Goal: Information Seeking & Learning: Learn about a topic

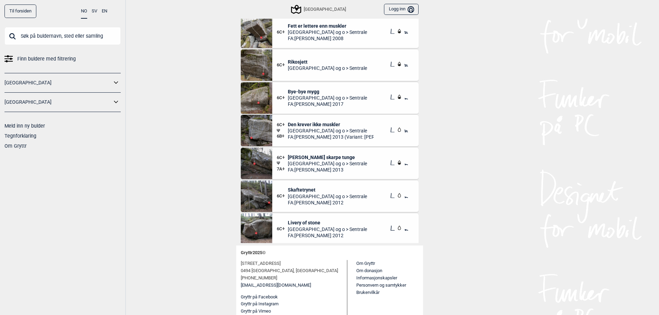
scroll to position [2300, 0]
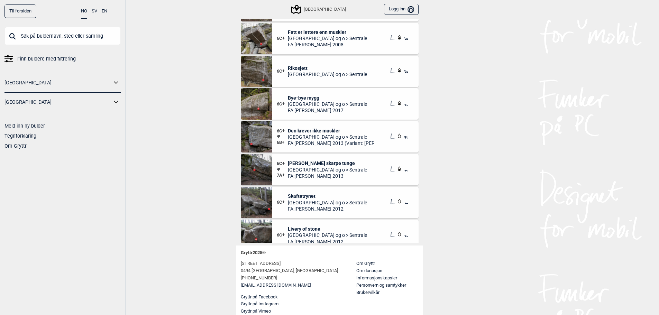
click at [264, 171] on img at bounding box center [256, 169] width 31 height 31
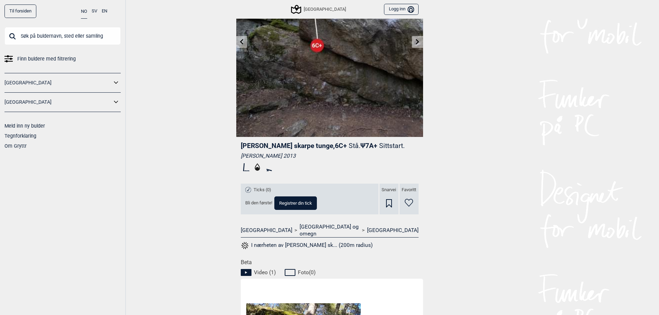
scroll to position [82, 0]
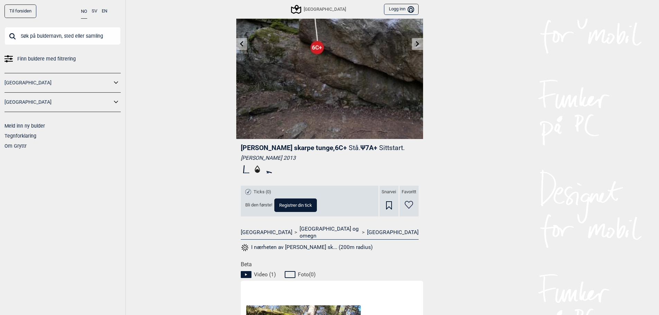
click at [361, 147] on span "Ψ 7A+ Sittstart." at bounding box center [383, 148] width 44 height 8
click at [361, 148] on span "Ψ 7A+ Sittstart." at bounding box center [383, 148] width 44 height 8
click at [361, 149] on span "Ψ 7A+ Sittstart." at bounding box center [383, 148] width 44 height 8
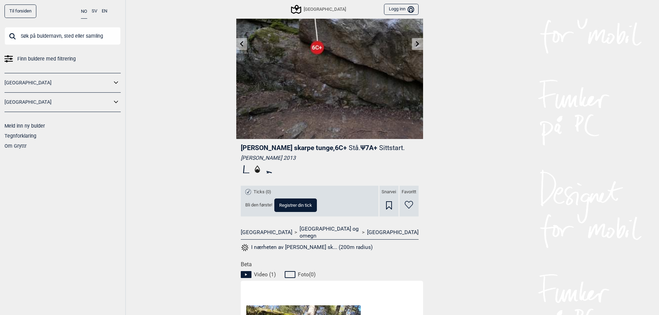
click at [462, 183] on div "Til forsiden NO SV EN Finn buldere med filtrering [GEOGRAPHIC_DATA] [GEOGRAPHIC…" at bounding box center [329, 75] width 659 height 315
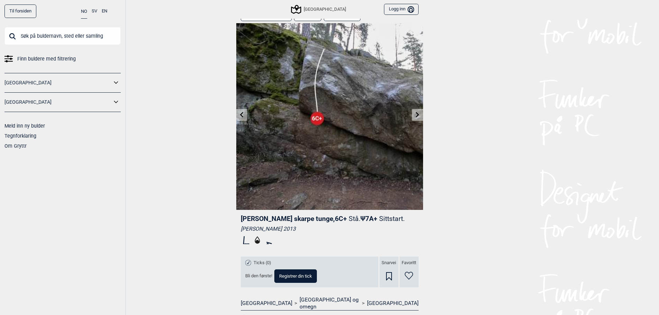
scroll to position [0, 0]
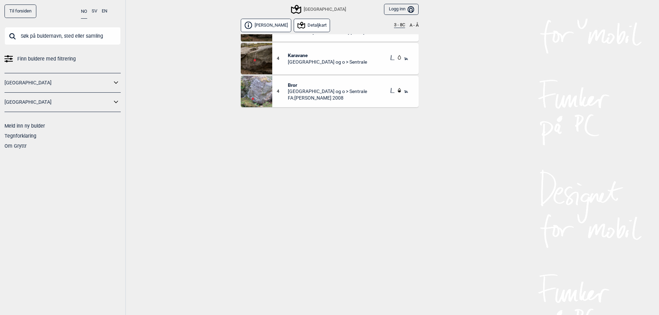
scroll to position [417, 0]
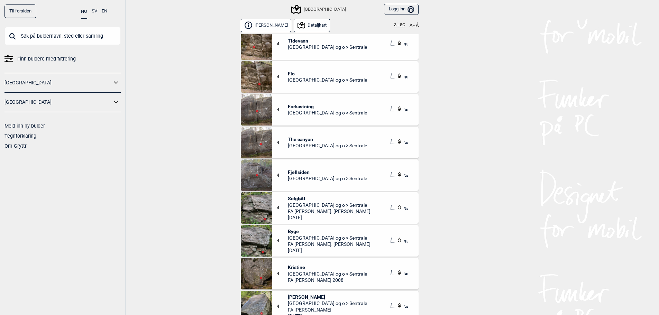
click at [394, 24] on button "3 - 8C" at bounding box center [399, 25] width 11 height 6
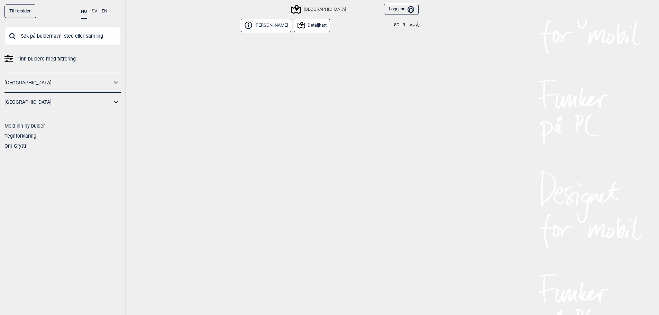
scroll to position [0, 0]
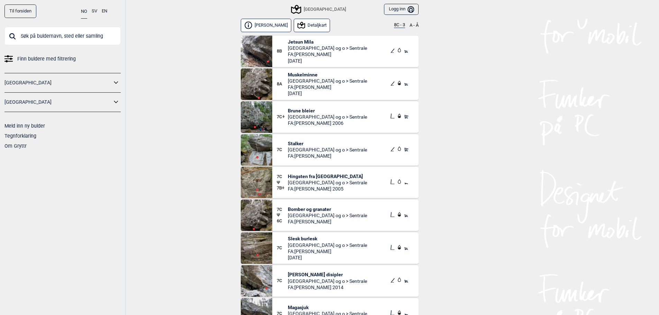
click at [307, 28] on button "Detaljkart" at bounding box center [312, 25] width 37 height 13
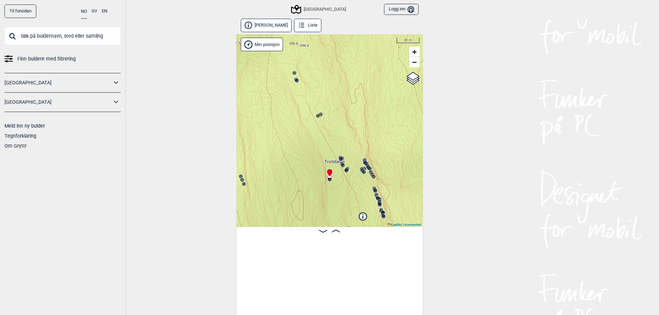
scroll to position [0, 1462]
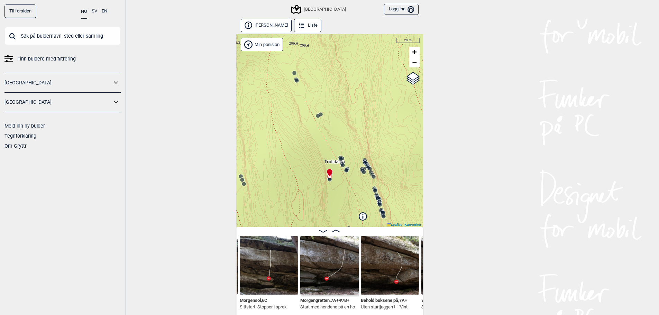
click at [38, 36] on input "text" at bounding box center [62, 36] width 116 height 18
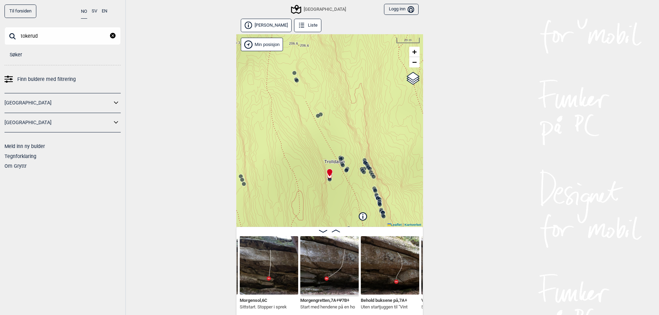
type input "tokerud"
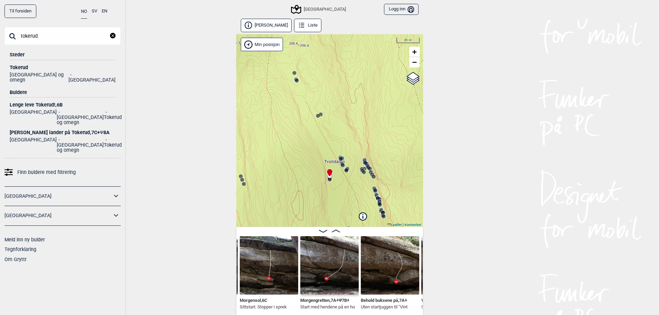
click at [19, 66] on div "Tokerud" at bounding box center [63, 67] width 106 height 5
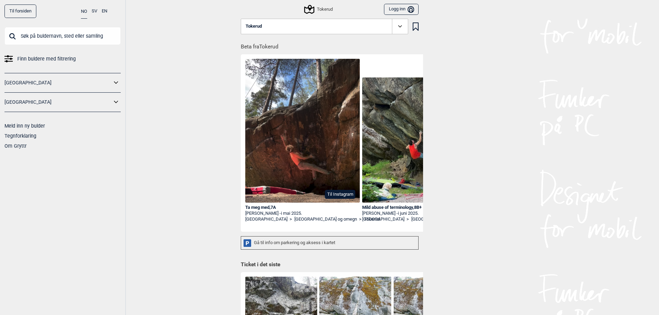
click at [65, 33] on input "text" at bounding box center [62, 36] width 116 height 18
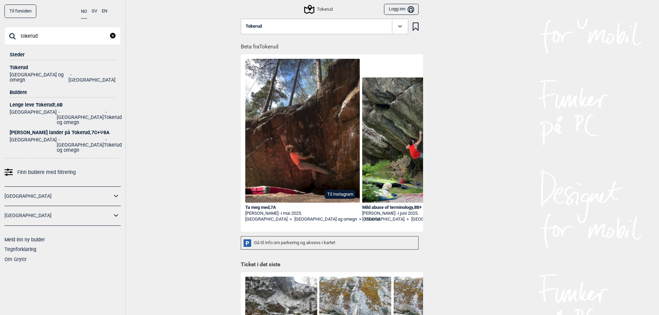
type input "tokerud"
click at [38, 108] on ul "Norge [GEOGRAPHIC_DATA] og omegn Tokerud" at bounding box center [63, 117] width 106 height 18
click at [35, 102] on div "Lenge leve Tokerud! , 6B" at bounding box center [63, 104] width 106 height 5
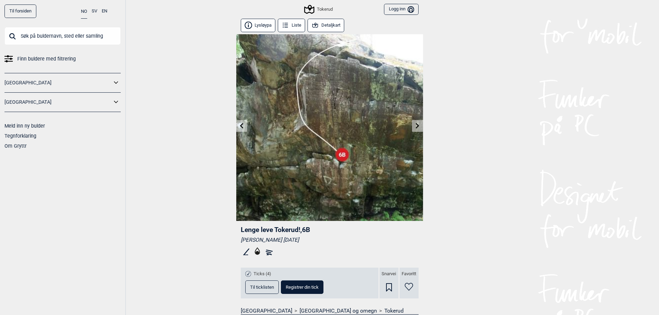
click at [296, 27] on button "Liste" at bounding box center [292, 25] width 28 height 13
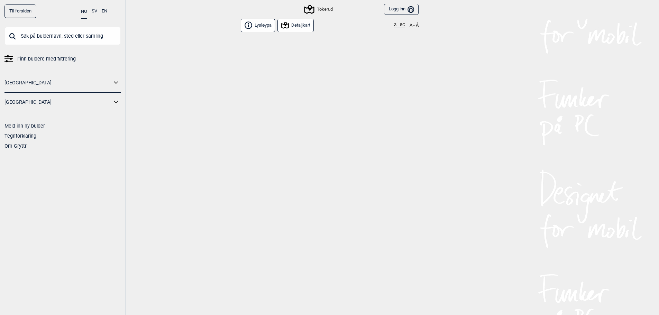
scroll to position [1512, 0]
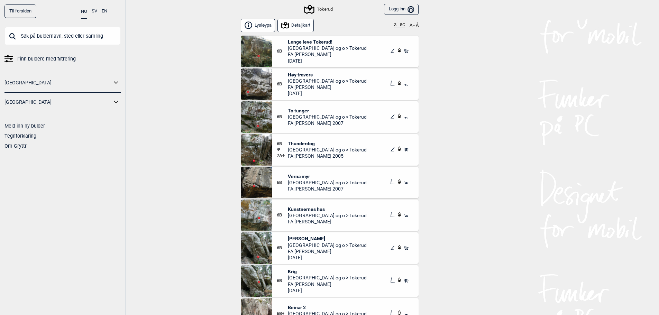
click at [404, 22] on button "3 - 8C" at bounding box center [399, 25] width 11 height 6
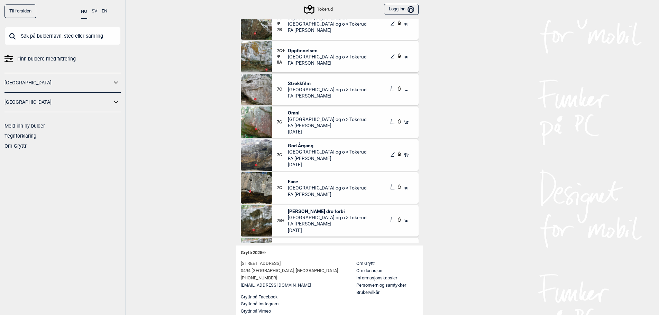
scroll to position [346, 0]
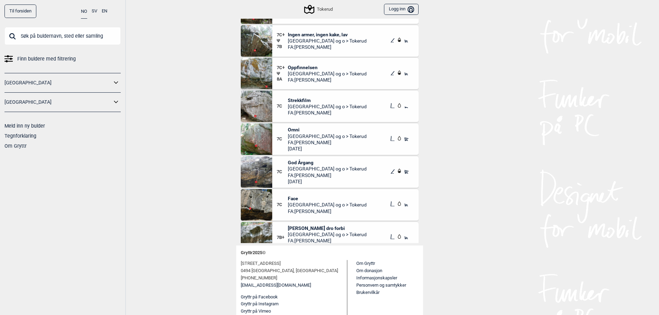
drag, startPoint x: 255, startPoint y: 106, endPoint x: 208, endPoint y: 142, distance: 59.0
click at [208, 142] on div "Til forsiden NO SV EN Finn buldere med filtrering [GEOGRAPHIC_DATA] [GEOGRAPHIC…" at bounding box center [329, 79] width 659 height 315
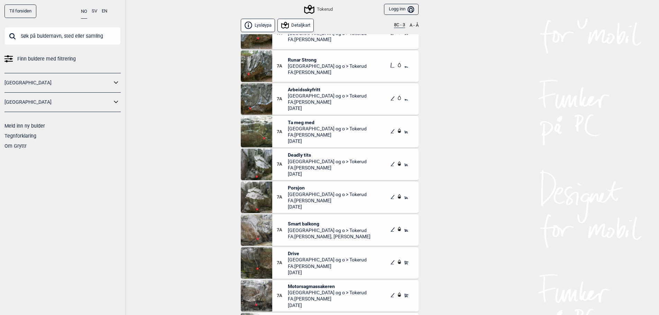
scroll to position [1627, 0]
click at [412, 27] on button "A - Å" at bounding box center [414, 25] width 9 height 6
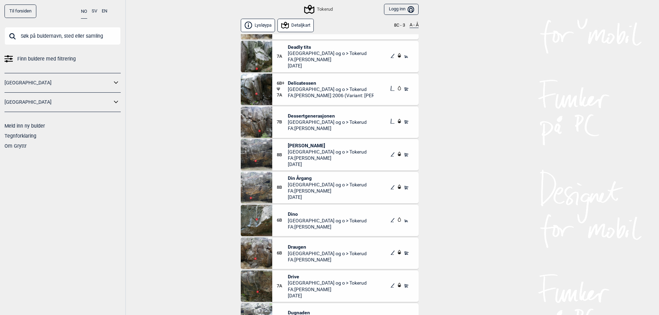
scroll to position [623, 0]
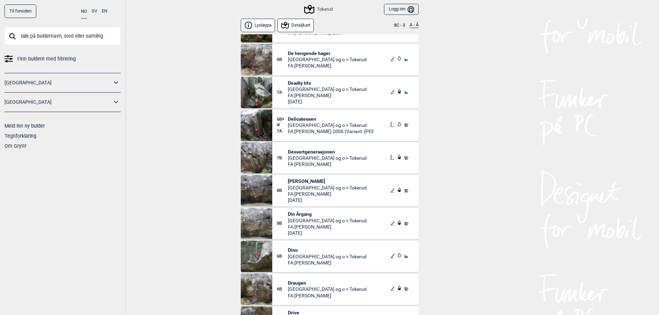
click at [264, 126] on img at bounding box center [256, 125] width 31 height 31
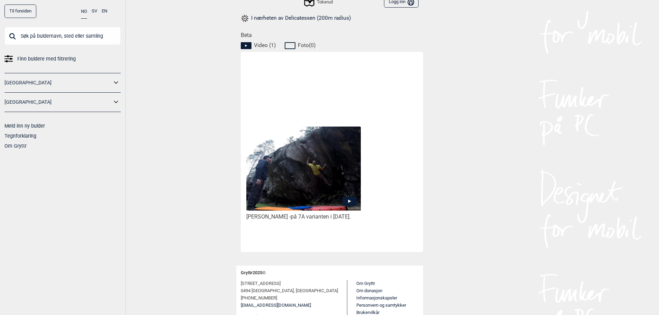
scroll to position [324, 0]
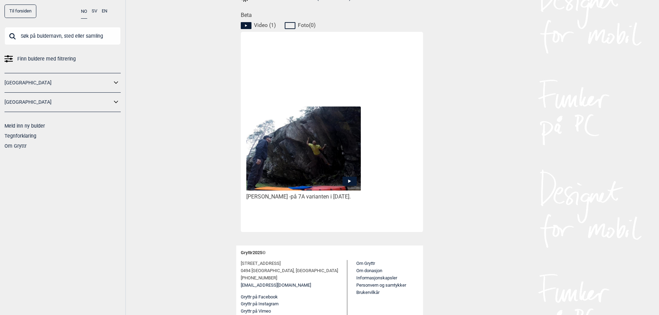
click at [313, 161] on img at bounding box center [303, 149] width 114 height 84
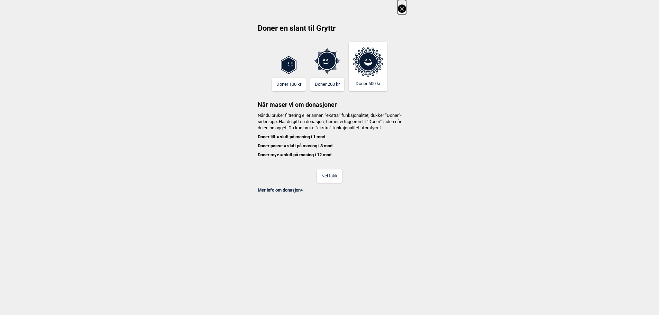
click at [325, 183] on button "Nei takk" at bounding box center [329, 176] width 25 height 13
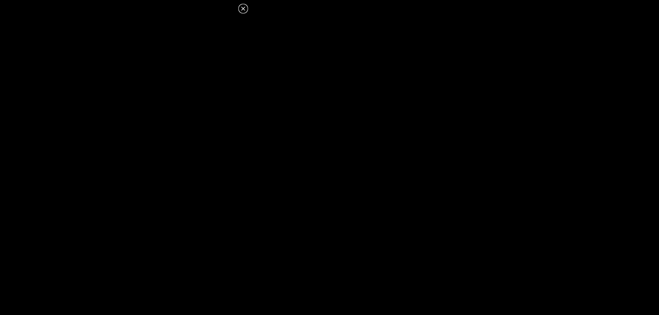
click at [245, 11] on icon at bounding box center [243, 8] width 8 height 8
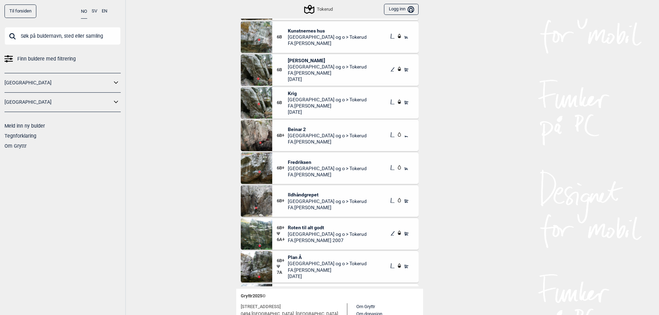
scroll to position [1685, 0]
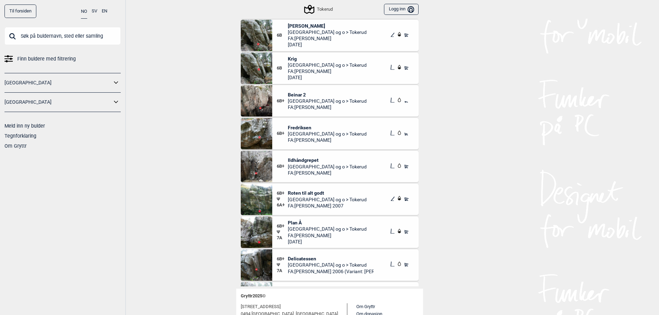
click at [270, 198] on img at bounding box center [256, 199] width 31 height 31
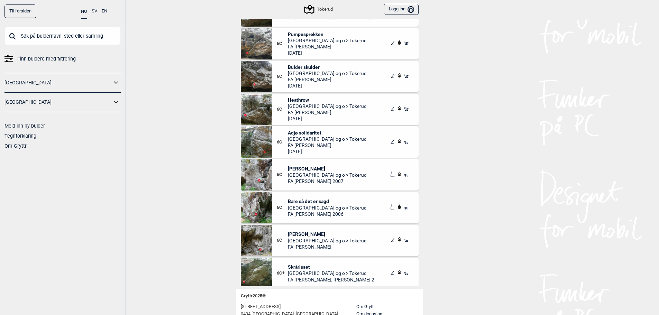
scroll to position [2169, 0]
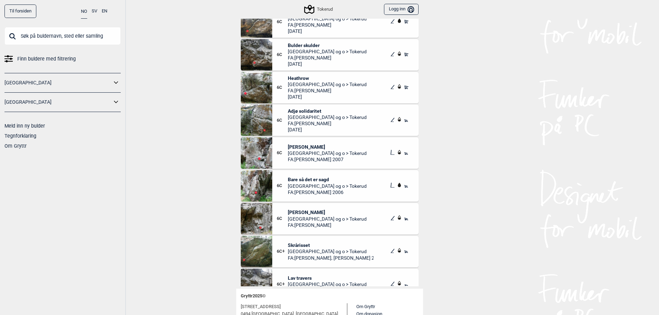
drag, startPoint x: 340, startPoint y: 124, endPoint x: 553, endPoint y: 217, distance: 232.6
click at [558, 218] on div "Til forsiden NO SV EN Finn buldere med filtrering [GEOGRAPHIC_DATA] [GEOGRAPHIC…" at bounding box center [329, 122] width 659 height 315
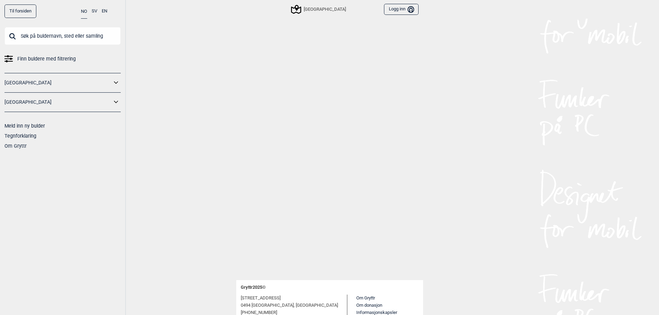
scroll to position [8756, 0]
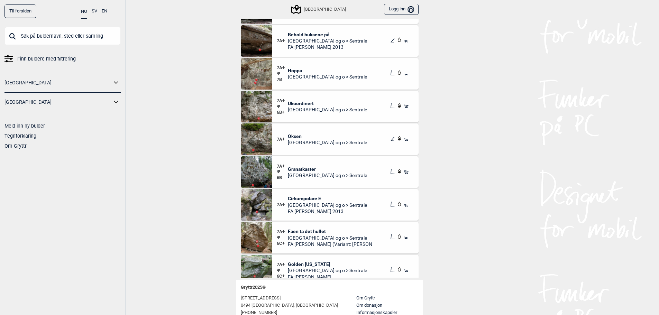
click at [46, 39] on input "text" at bounding box center [62, 36] width 116 height 18
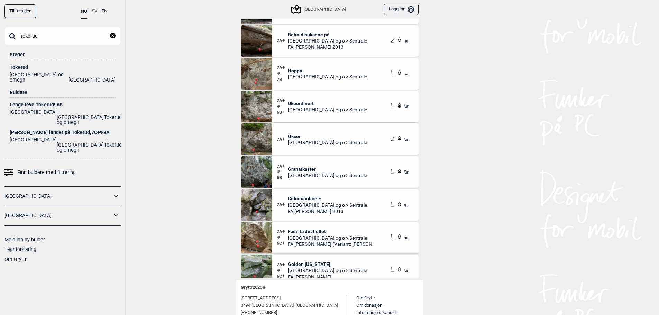
type input "tokerud"
click at [28, 102] on div "Lenge leve Tokerud! , 6B" at bounding box center [63, 104] width 106 height 5
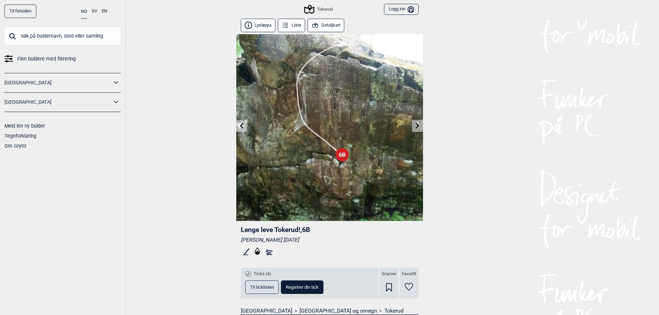
click at [292, 24] on button "Liste" at bounding box center [292, 25] width 28 height 13
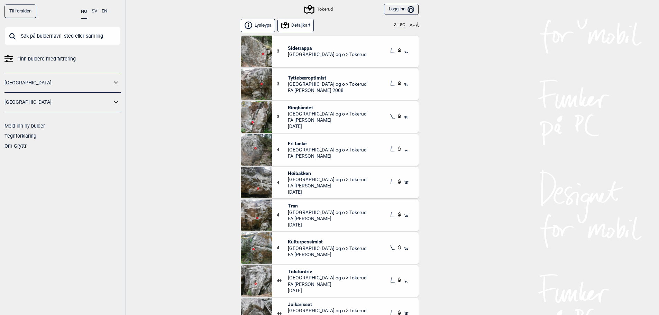
click at [399, 27] on button "3 - 8C" at bounding box center [399, 25] width 11 height 6
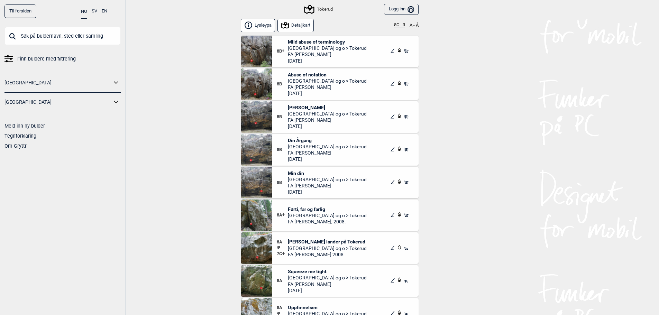
click at [269, 251] on img at bounding box center [256, 248] width 31 height 31
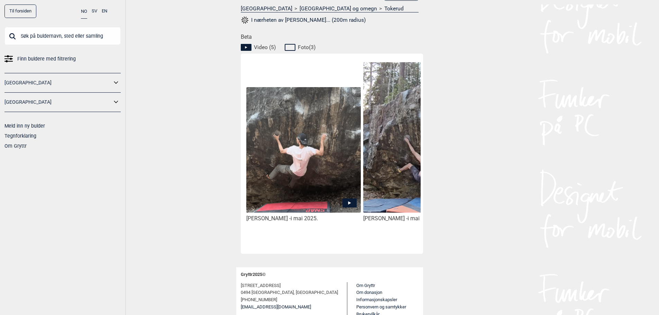
scroll to position [311, 0]
click at [320, 142] on img at bounding box center [303, 150] width 114 height 127
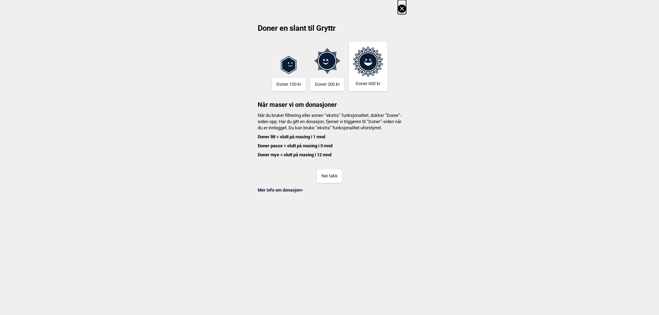
click at [328, 180] on button "Nei takk" at bounding box center [329, 176] width 25 height 13
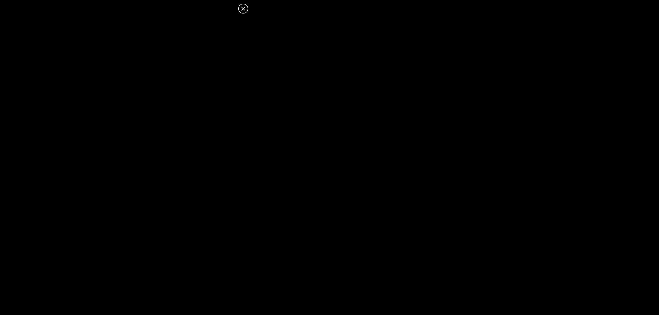
click at [243, 8] on icon at bounding box center [243, 8] width 8 height 8
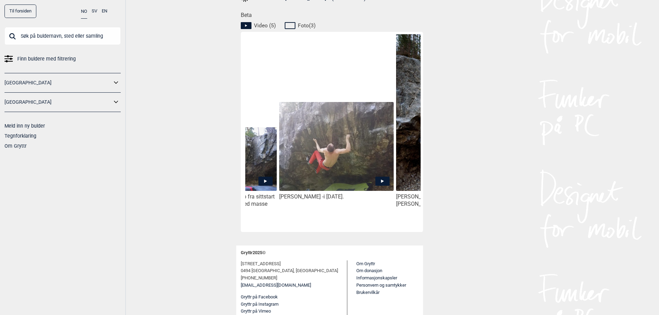
scroll to position [0, 423]
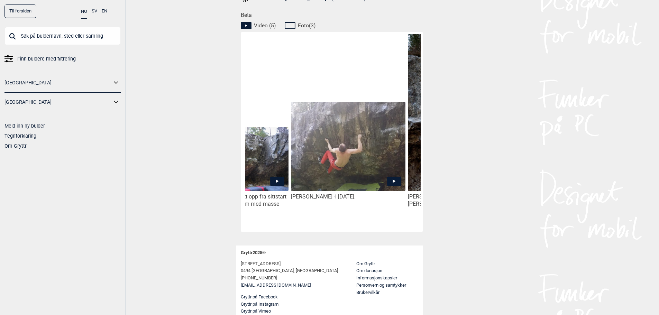
click at [392, 178] on icon at bounding box center [394, 181] width 14 height 9
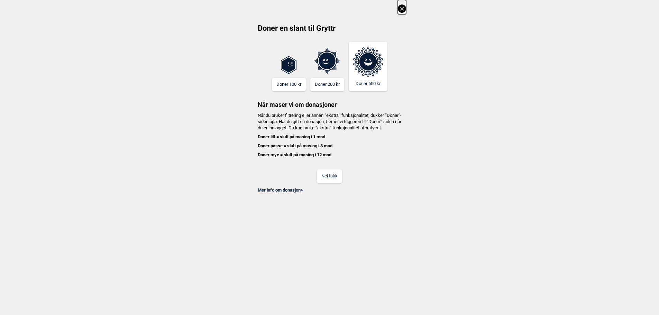
click at [337, 183] on button "Nei takk" at bounding box center [329, 176] width 25 height 13
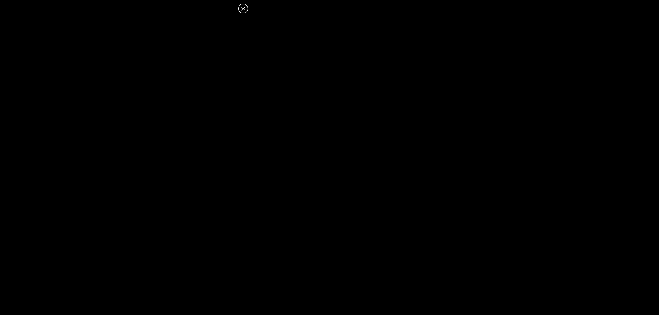
click at [245, 9] on icon at bounding box center [243, 8] width 8 height 8
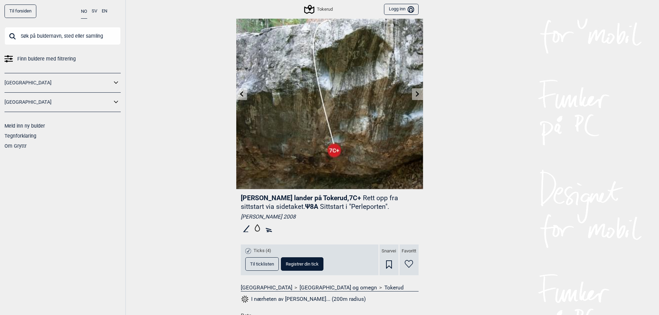
scroll to position [21, 0]
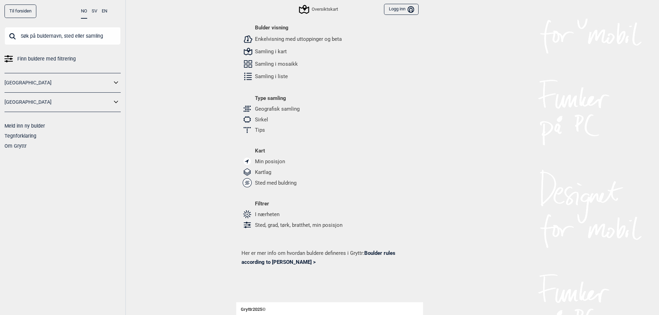
scroll to position [272, 0]
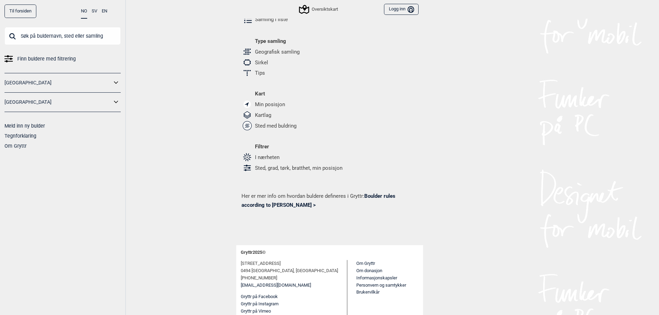
click at [383, 198] on link "Boulder rules according to Gryttr >" at bounding box center [319, 200] width 154 height 15
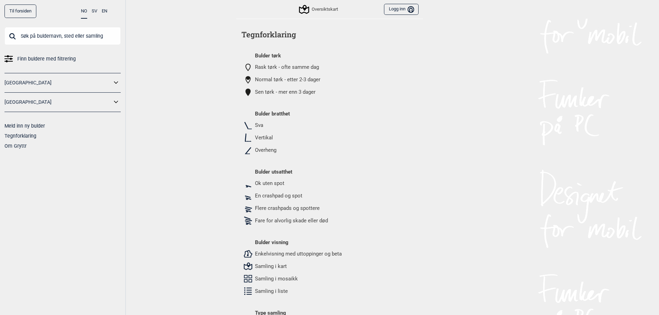
scroll to position [0, 0]
